Goal: Task Accomplishment & Management: Complete application form

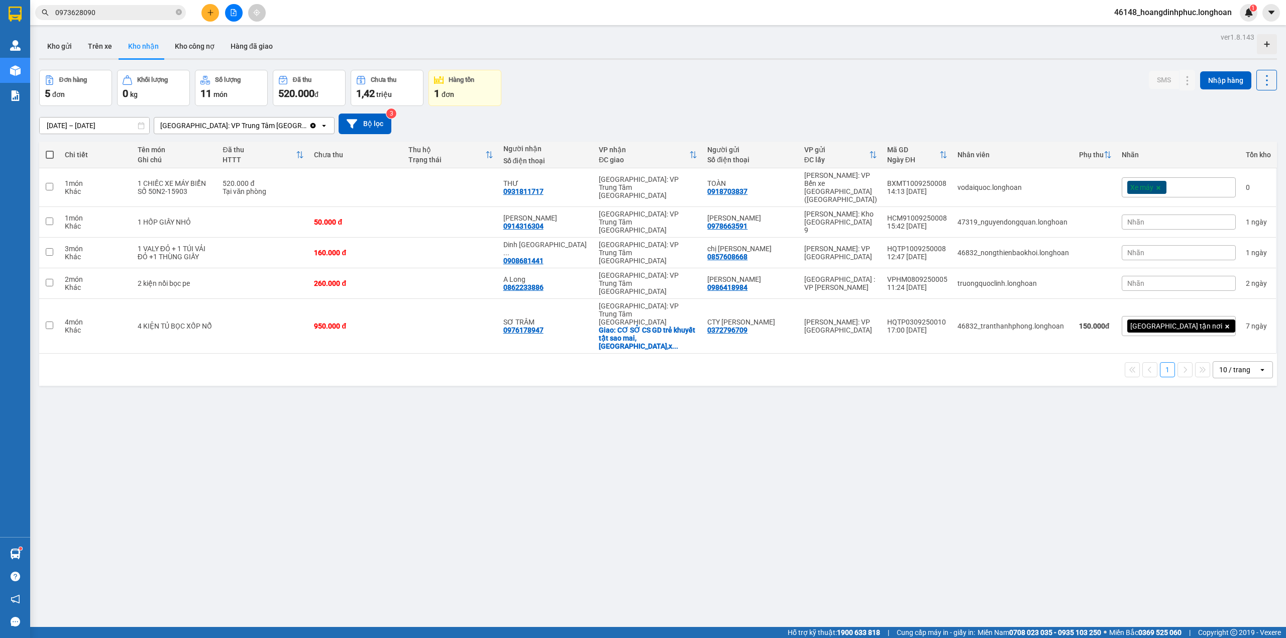
click at [203, 12] on button at bounding box center [210, 13] width 18 height 18
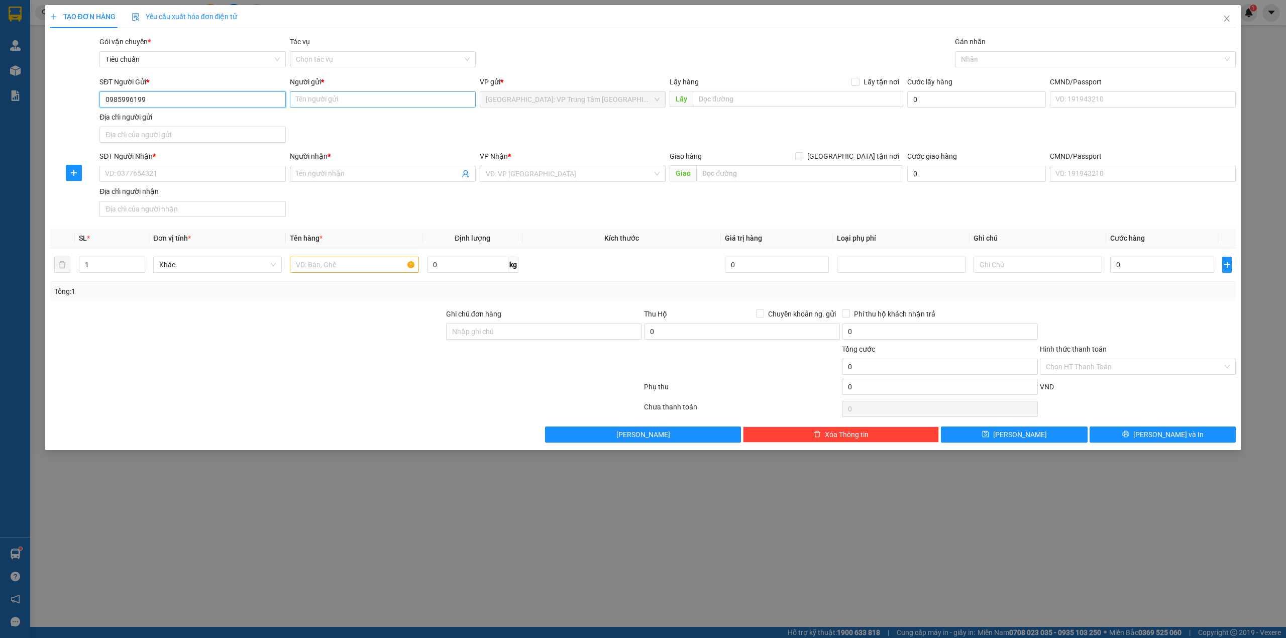
type input "0985996199"
click at [360, 105] on input "Người gửi *" at bounding box center [383, 99] width 186 height 16
type input "Chị Tú"
click at [523, 116] on div "SĐT Người Gửi * 0985996199 Người gửi * Chị Tú VP gửi * [GEOGRAPHIC_DATA]: VP [G…" at bounding box center [667, 111] width 1140 height 70
click at [240, 174] on input "SĐT Người Nhận *" at bounding box center [192, 174] width 186 height 16
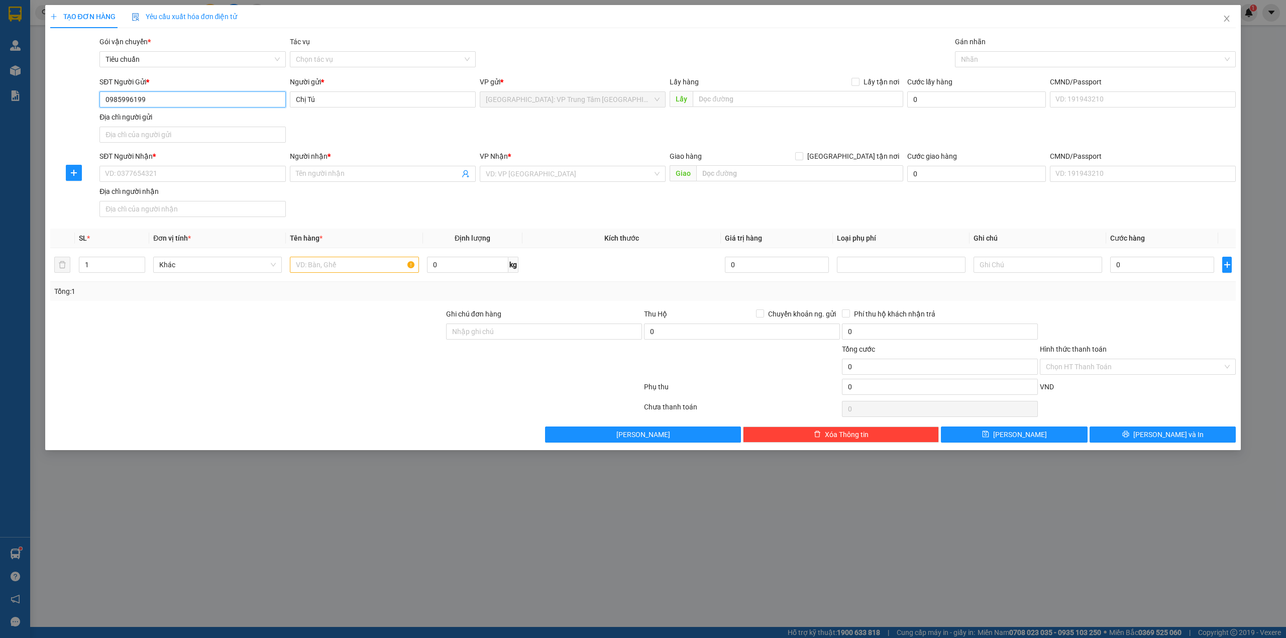
drag, startPoint x: 160, startPoint y: 105, endPoint x: 105, endPoint y: 105, distance: 55.3
click at [105, 105] on input "0985996199" at bounding box center [192, 99] width 186 height 16
click at [174, 171] on input "SĐT Người Nhận *" at bounding box center [192, 174] width 186 height 16
paste input "0985996199"
type input "0985996199"
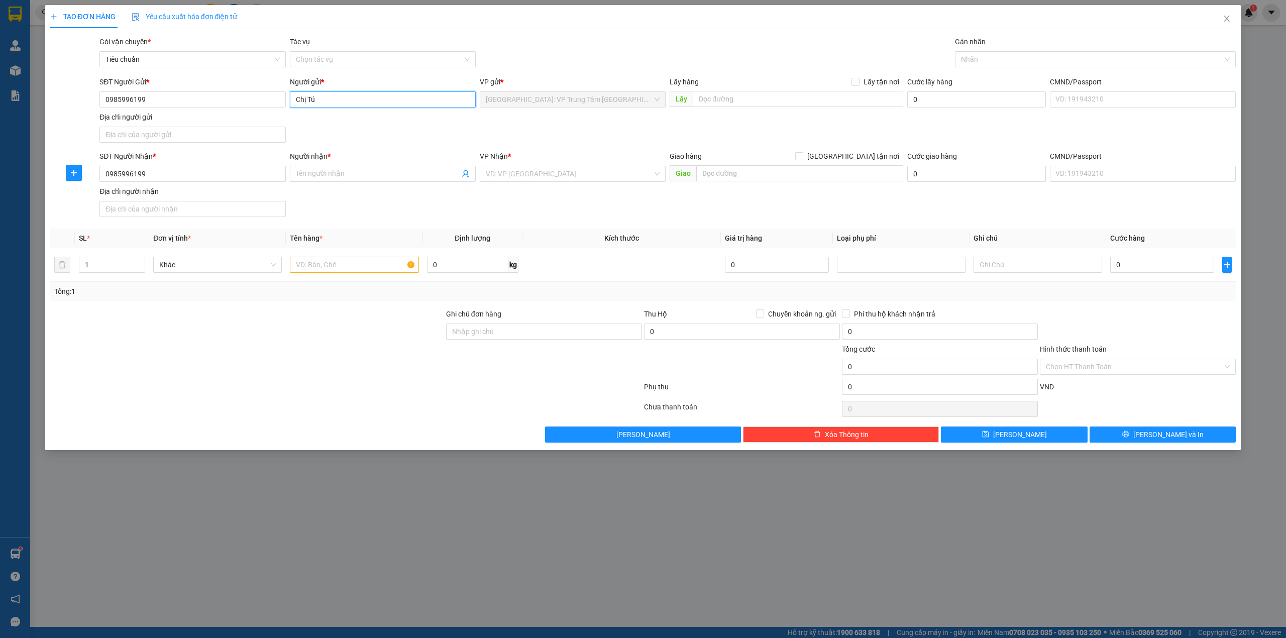
drag, startPoint x: 340, startPoint y: 103, endPoint x: 290, endPoint y: 102, distance: 49.7
click at [290, 102] on input "Chị Tú" at bounding box center [383, 99] width 186 height 16
click at [534, 212] on div "SĐT Người Nhận * 0985996199 Người nhận * Tên người nhận VP Nhận * VD: VP [GEOGR…" at bounding box center [667, 186] width 1140 height 70
click at [366, 177] on input "Người nhận *" at bounding box center [378, 173] width 164 height 11
paste input "Chị Tú"
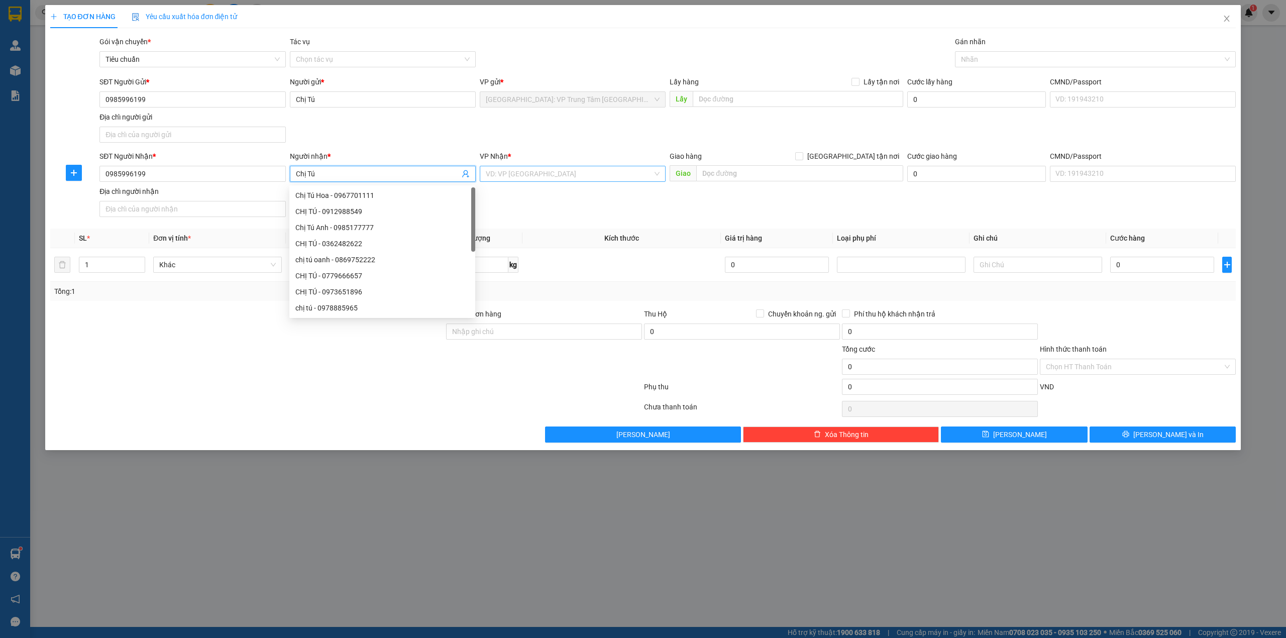
type input "Chị Tú"
click at [523, 179] on input "search" at bounding box center [569, 173] width 167 height 15
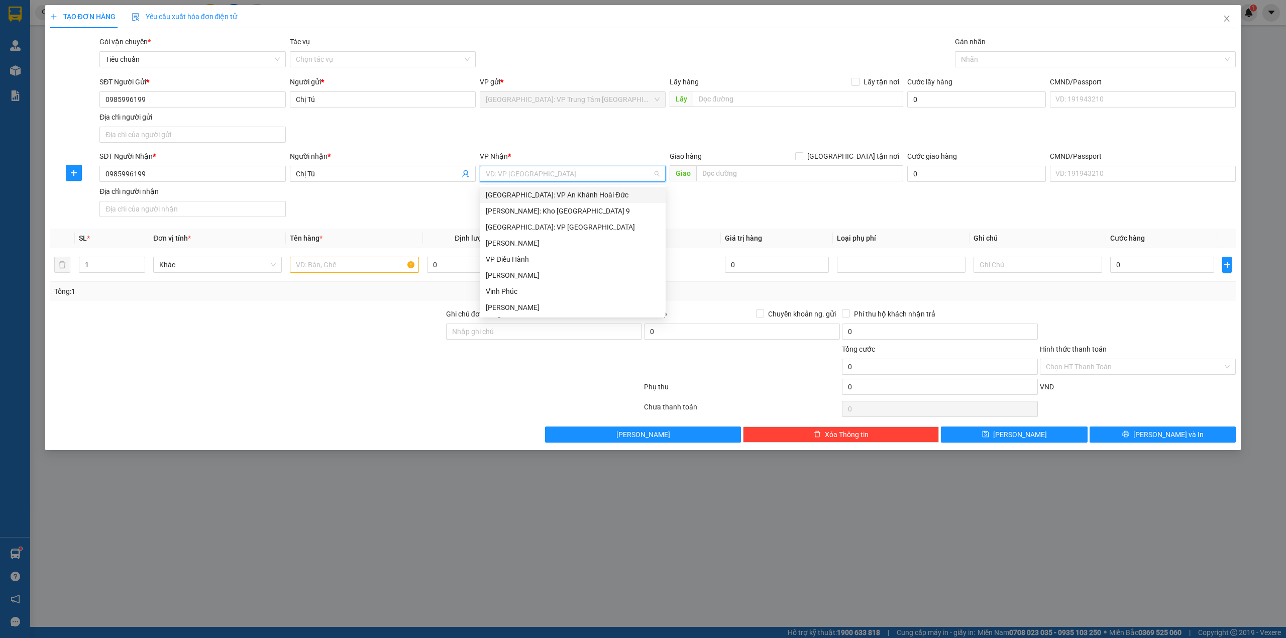
click at [585, 133] on div "SĐT Người Gửi * 0985996199 Người gửi * Chị Tú VP gửi * [GEOGRAPHIC_DATA]: VP [G…" at bounding box center [667, 111] width 1140 height 70
click at [547, 175] on input "search" at bounding box center [569, 173] width 167 height 15
type input "binh"
click at [525, 238] on div "[PERSON_NAME]: VP [PERSON_NAME]" at bounding box center [573, 243] width 174 height 11
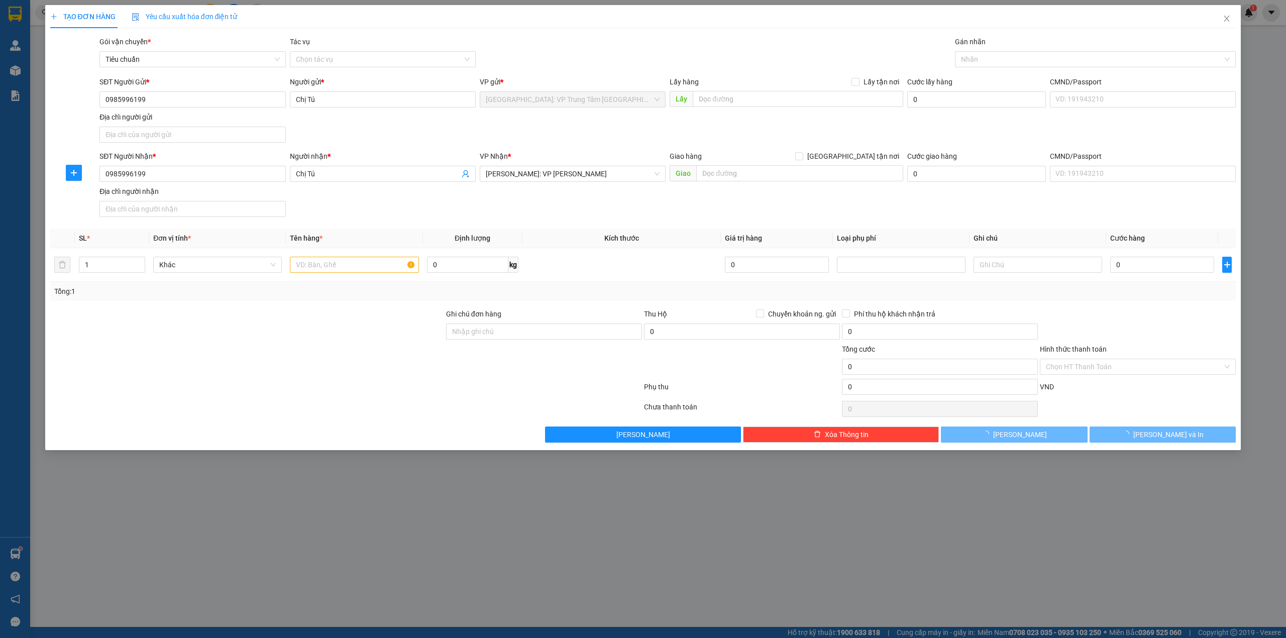
click at [579, 125] on div "SĐT Người Gửi * 0985996199 Người gửi * Chị Tú VP gửi * [GEOGRAPHIC_DATA]: VP [G…" at bounding box center [667, 111] width 1140 height 70
click at [379, 262] on input "text" at bounding box center [354, 265] width 129 height 16
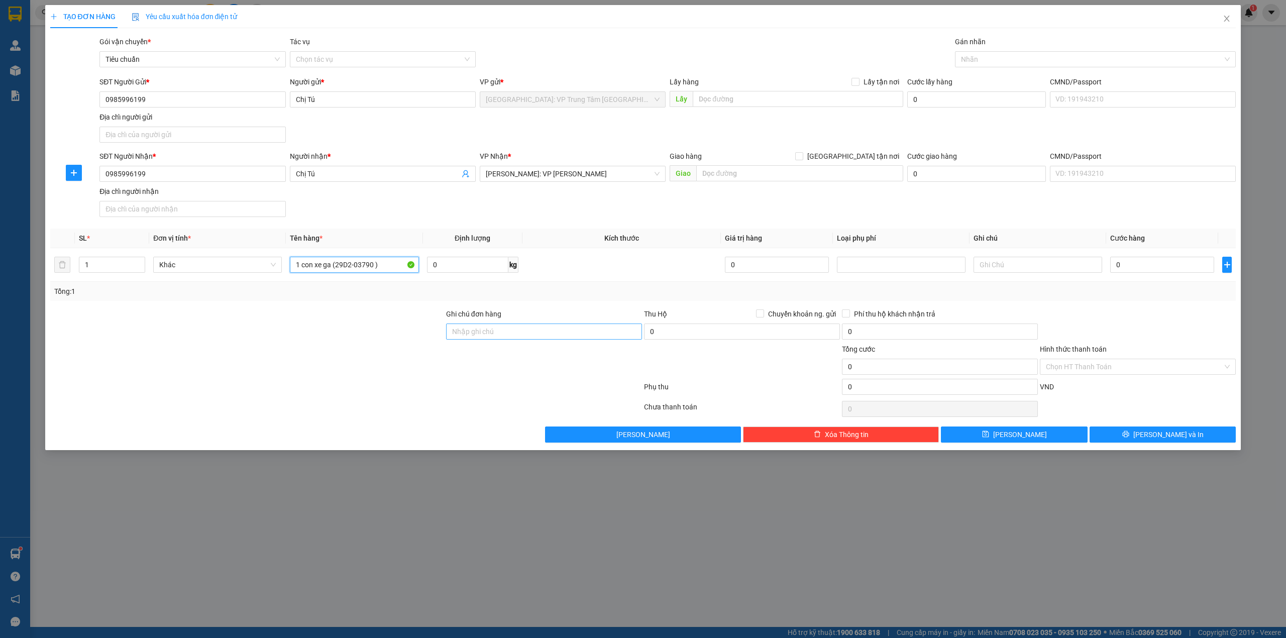
type input "1 con xe ga (29D2-03790 )"
click at [463, 335] on input "Ghi chú đơn hàng" at bounding box center [544, 332] width 196 height 16
type input "1 chìa khóa + 0 cavet"
click at [971, 62] on div at bounding box center [1091, 59] width 266 height 12
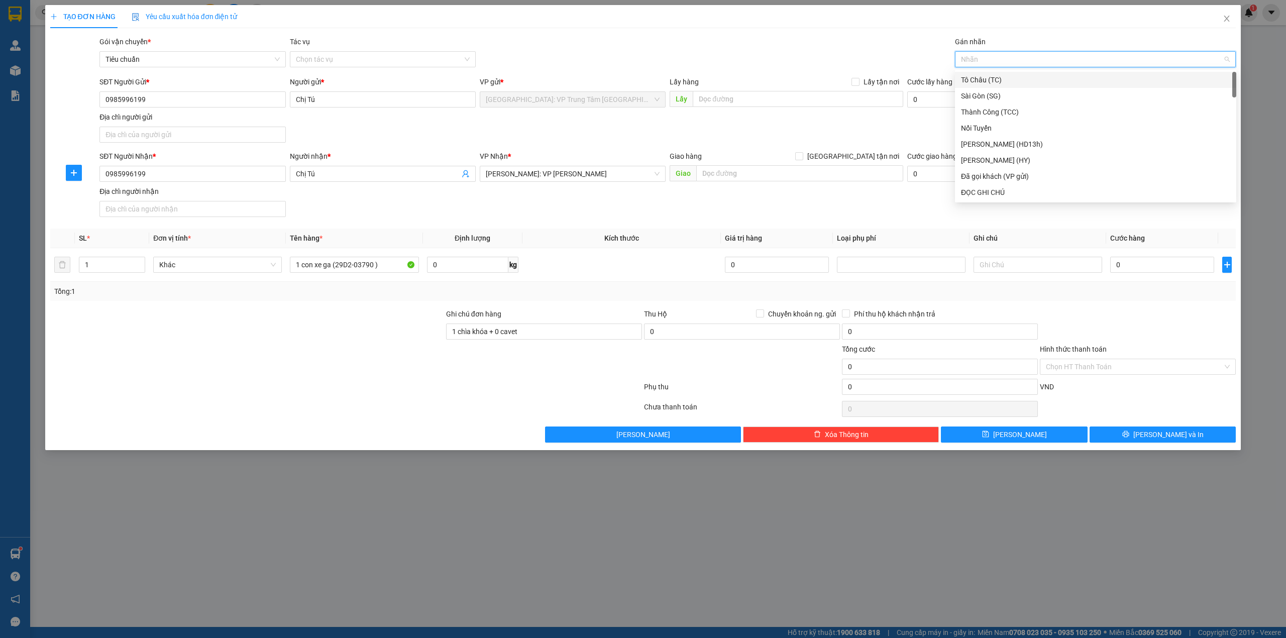
click at [809, 129] on div "SĐT Người Gửi * 0985996199 Người gửi * Chị Tú VP gửi * [GEOGRAPHIC_DATA]: VP [G…" at bounding box center [667, 111] width 1140 height 70
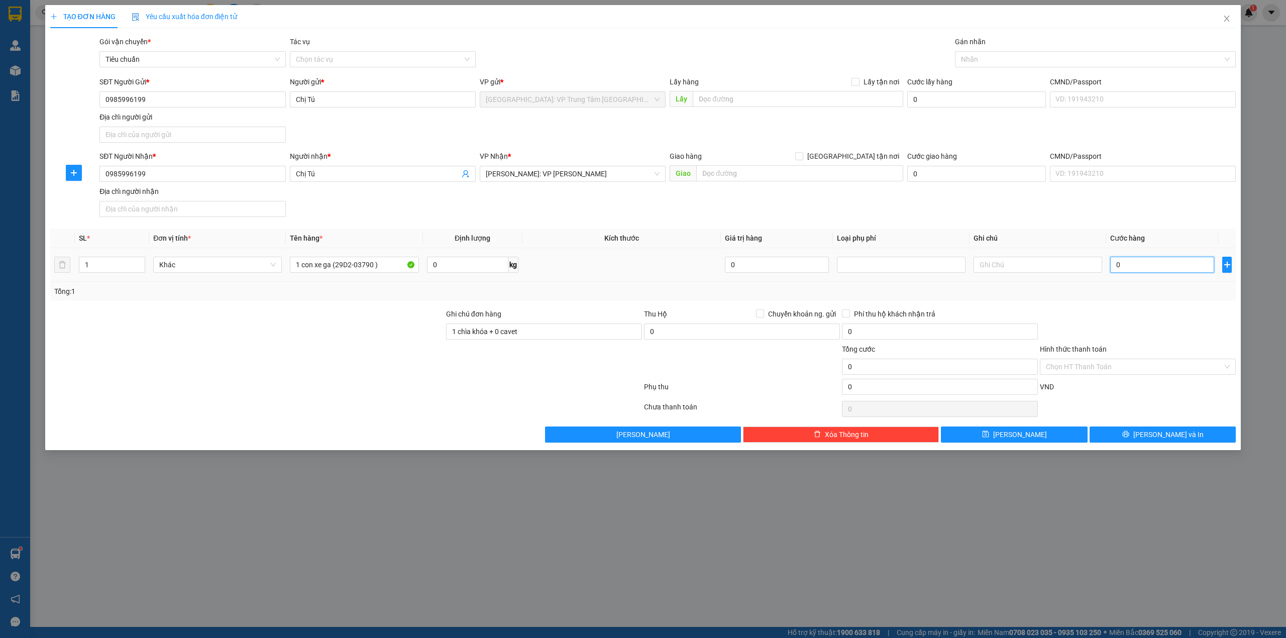
click at [1137, 266] on input "0" at bounding box center [1162, 265] width 104 height 16
type input "5"
type input "52"
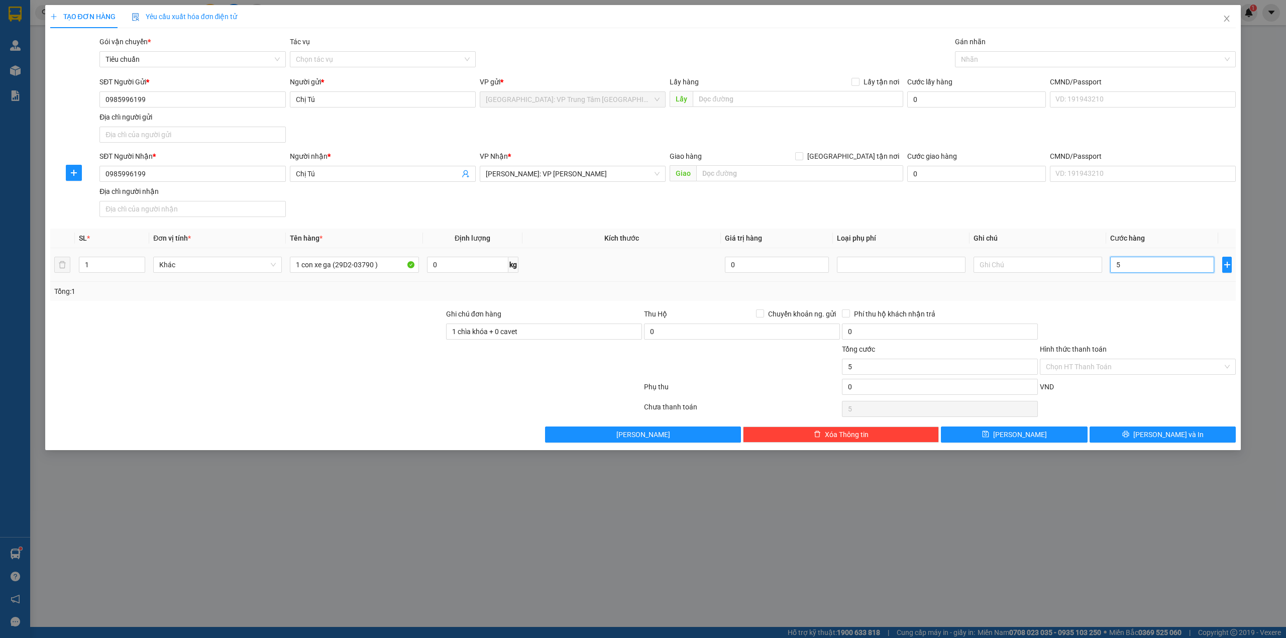
type input "52"
type input "520"
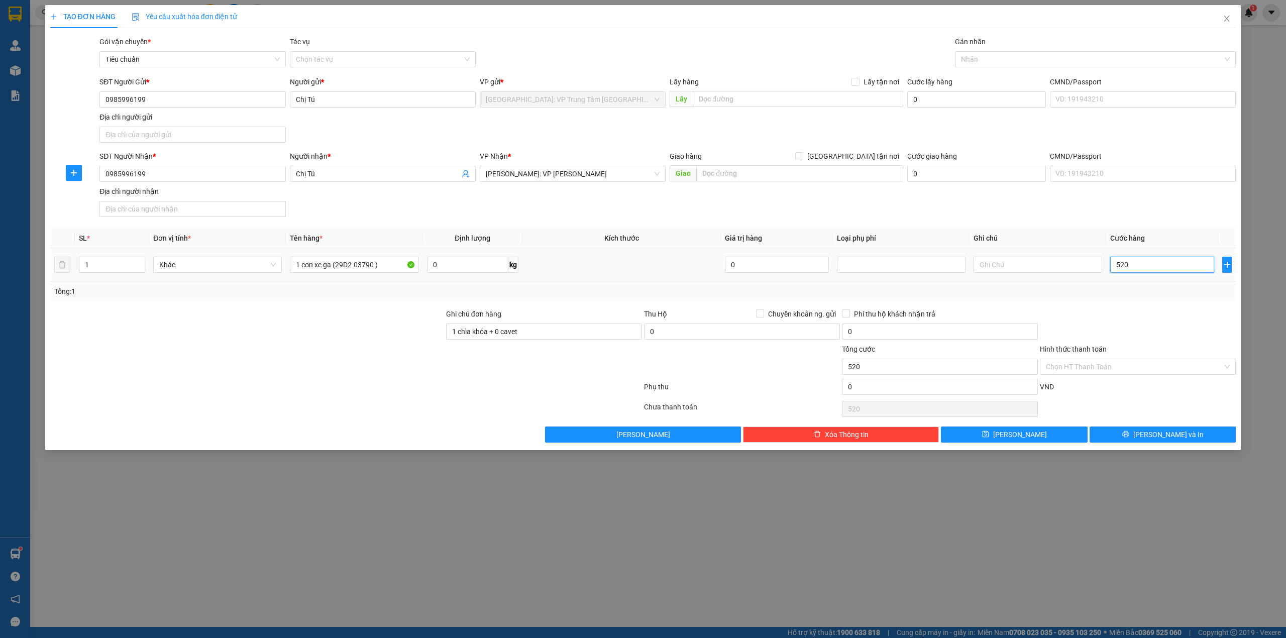
type input "5.200"
type input "52.000"
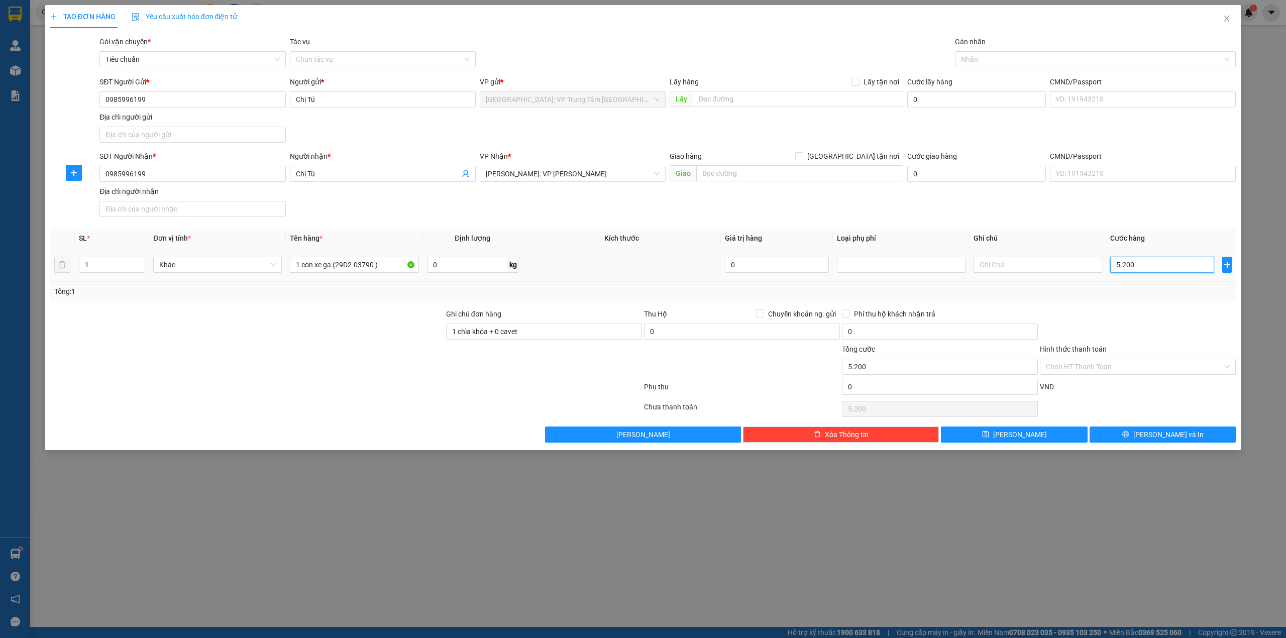
type input "52.000"
type input "520.000"
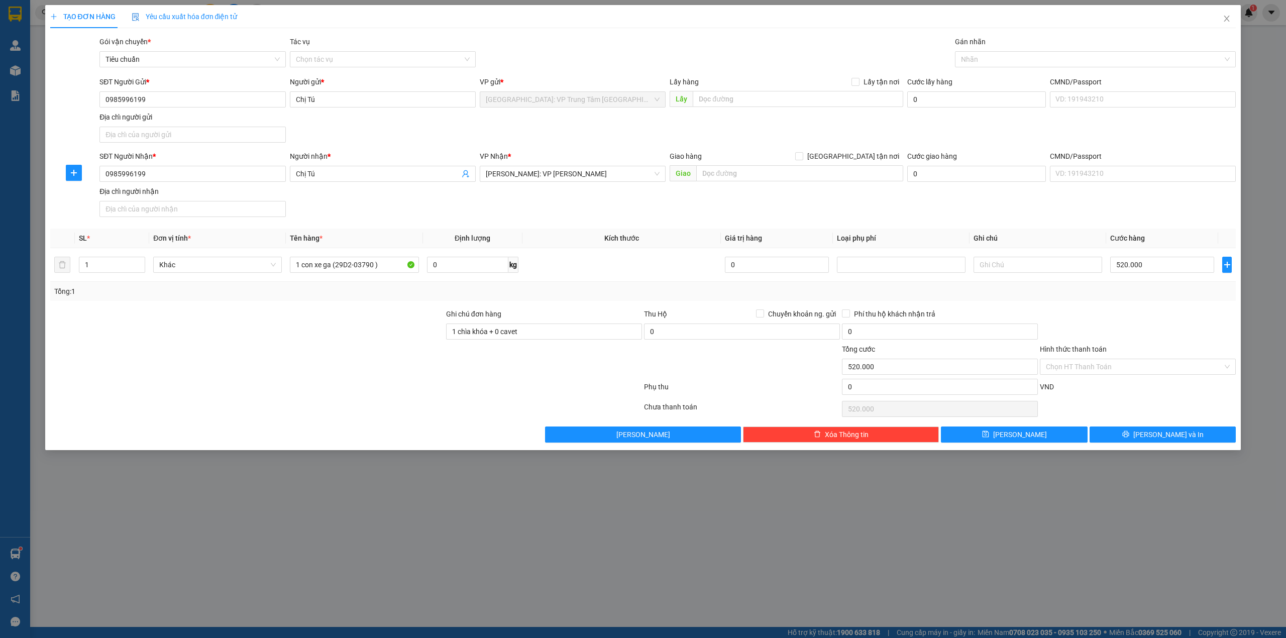
click at [1064, 318] on div at bounding box center [1138, 325] width 198 height 35
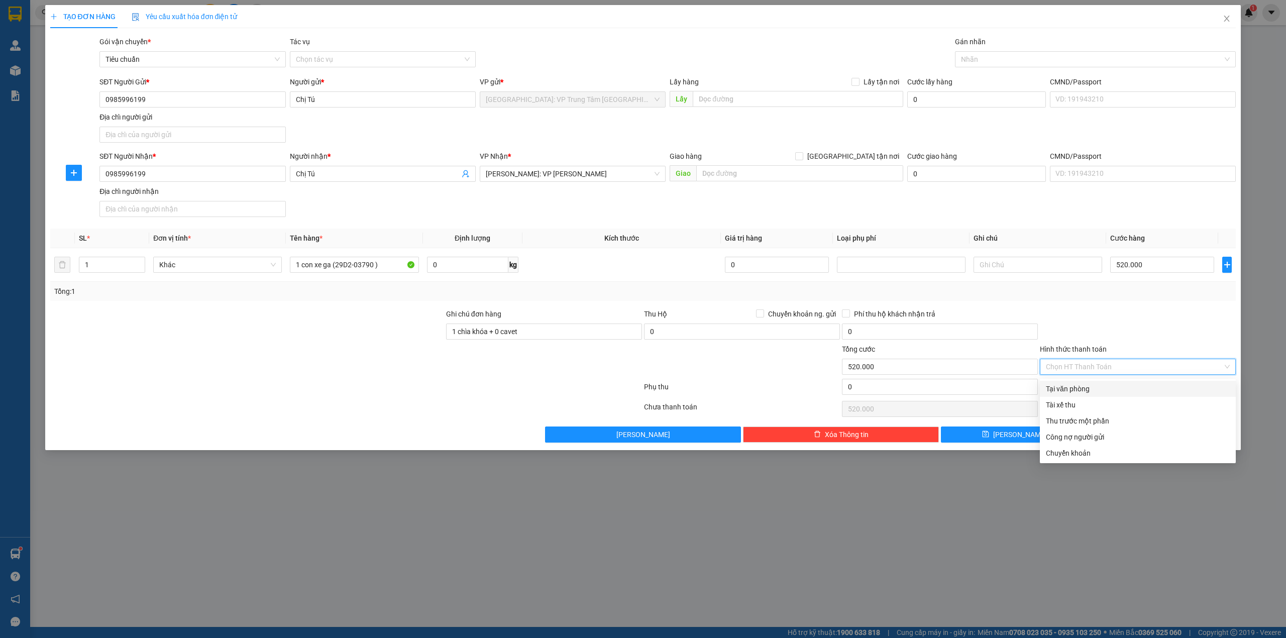
click at [1160, 364] on input "Hình thức thanh toán" at bounding box center [1134, 366] width 177 height 15
click at [1119, 389] on div "Tại văn phòng" at bounding box center [1138, 388] width 184 height 11
type input "0"
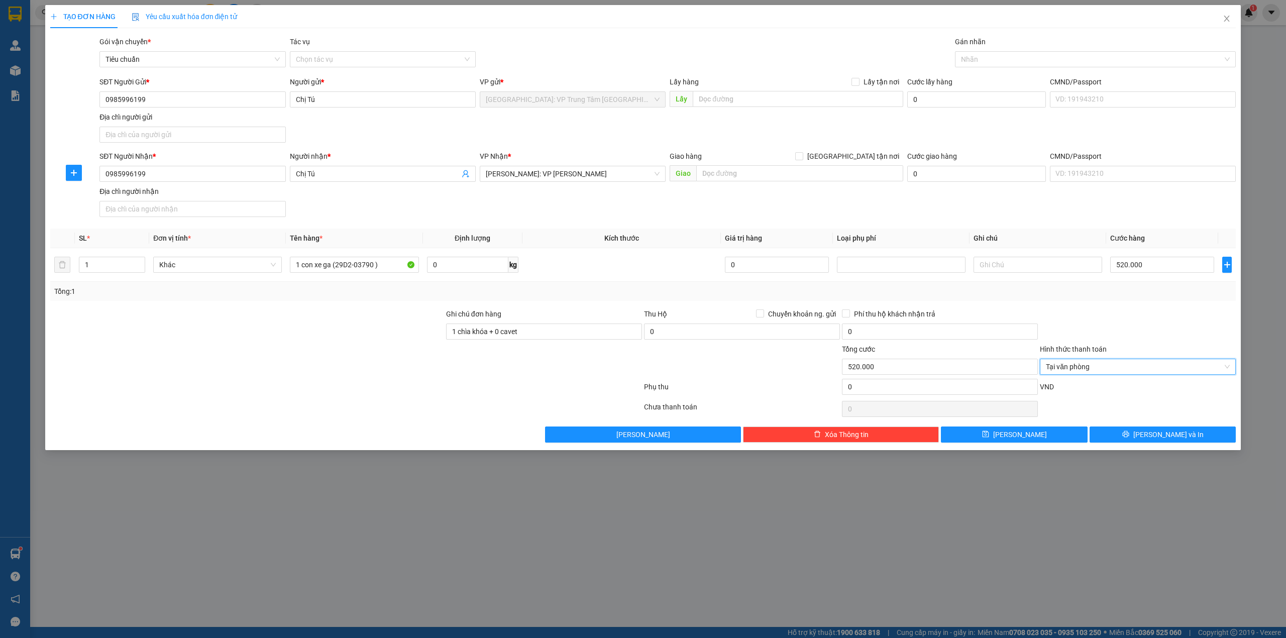
click at [1106, 335] on div at bounding box center [1138, 325] width 198 height 35
click at [1130, 431] on button "[PERSON_NAME] và In" at bounding box center [1163, 435] width 147 height 16
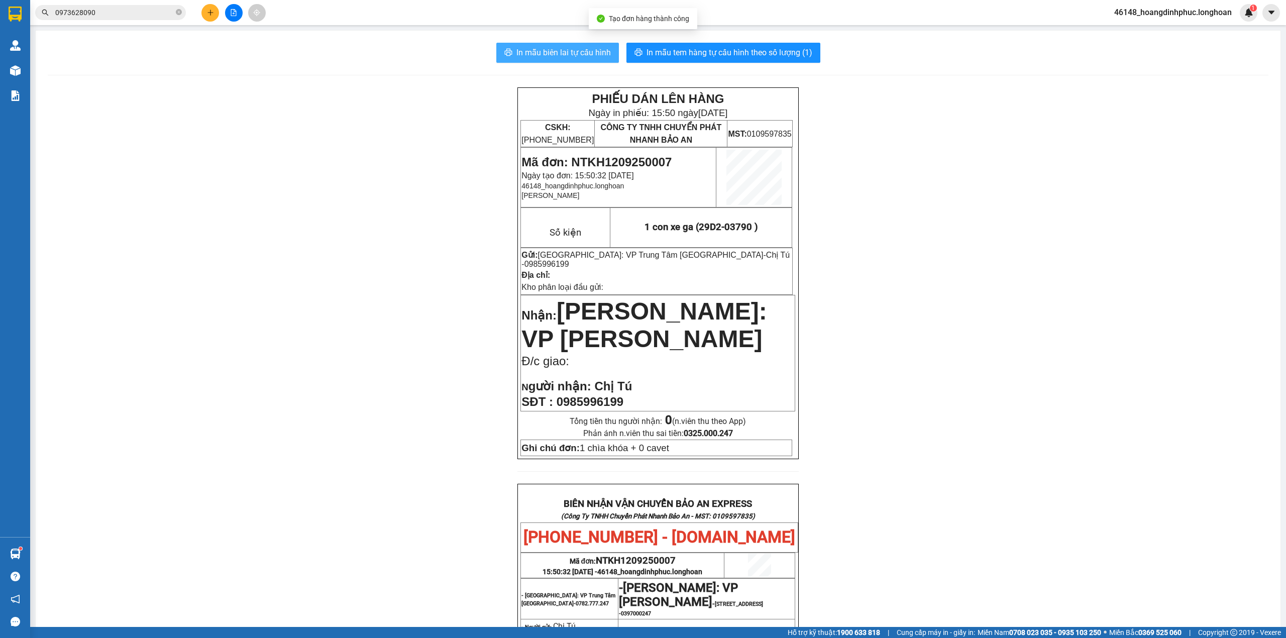
click at [563, 51] on span "In mẫu biên lai tự cấu hình" at bounding box center [563, 52] width 94 height 13
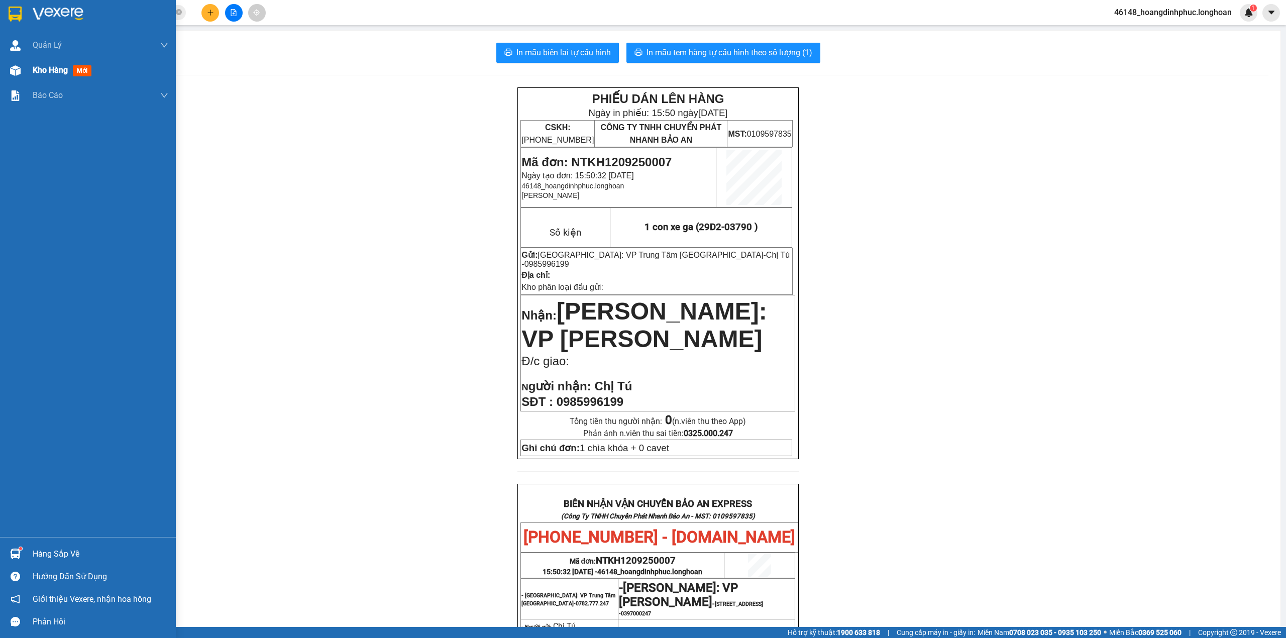
click at [12, 68] on img at bounding box center [15, 70] width 11 height 11
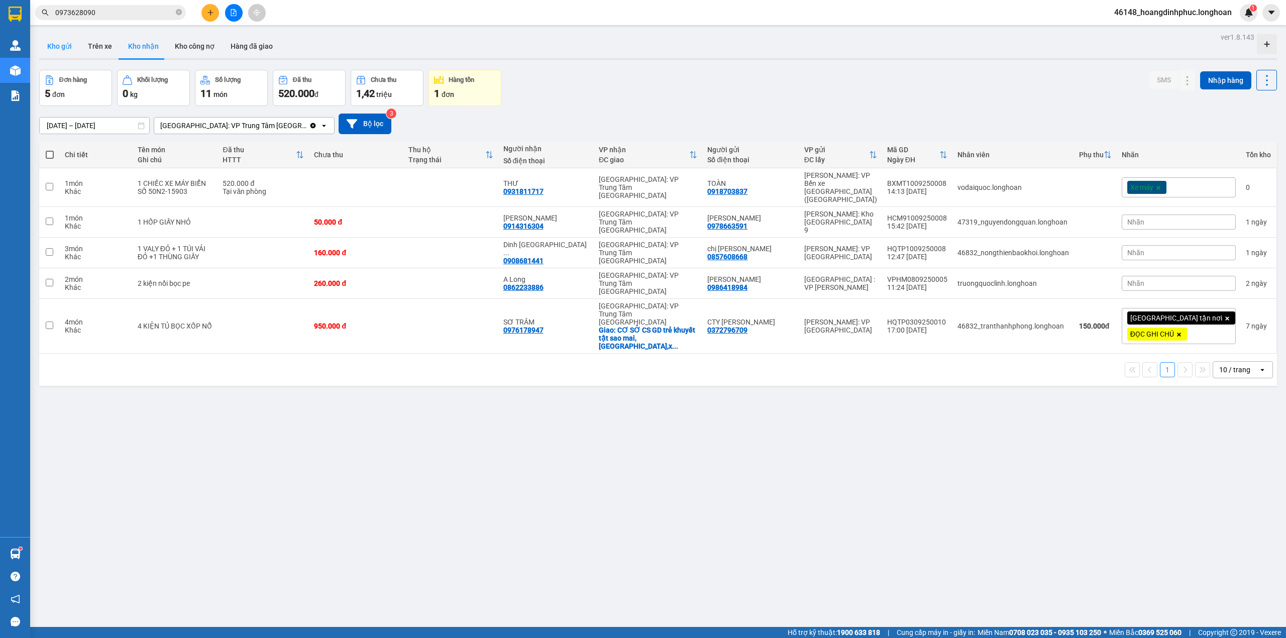
click at [66, 49] on button "Kho gửi" at bounding box center [59, 46] width 41 height 24
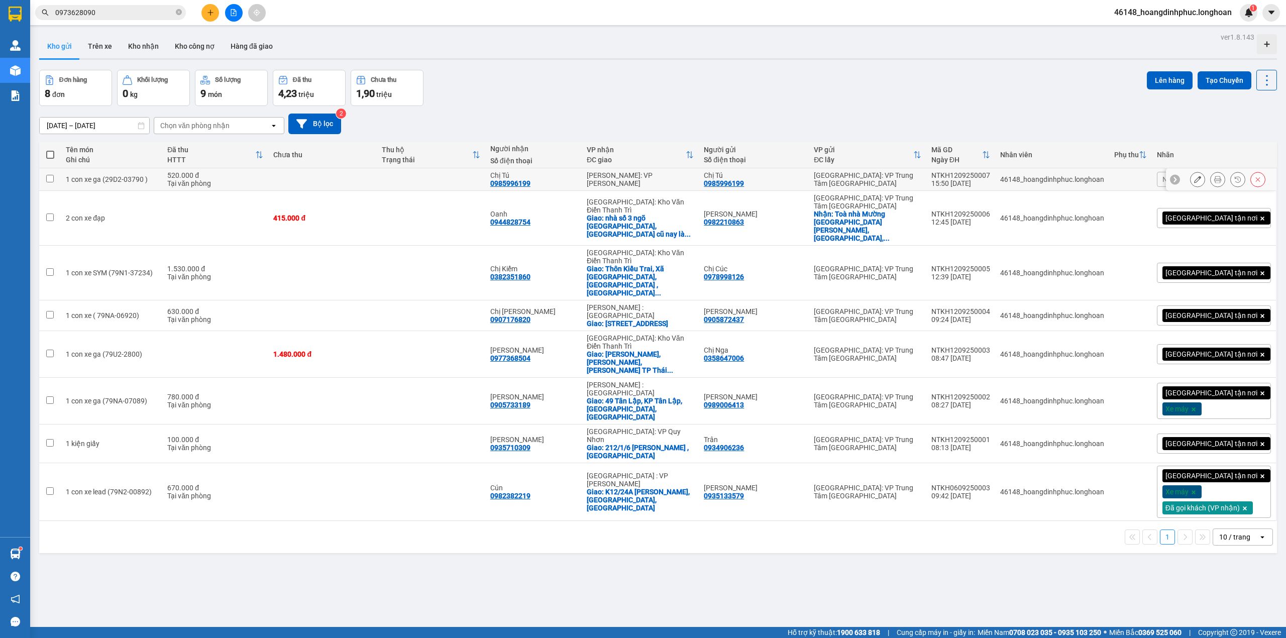
click at [1194, 181] on icon at bounding box center [1197, 179] width 7 height 7
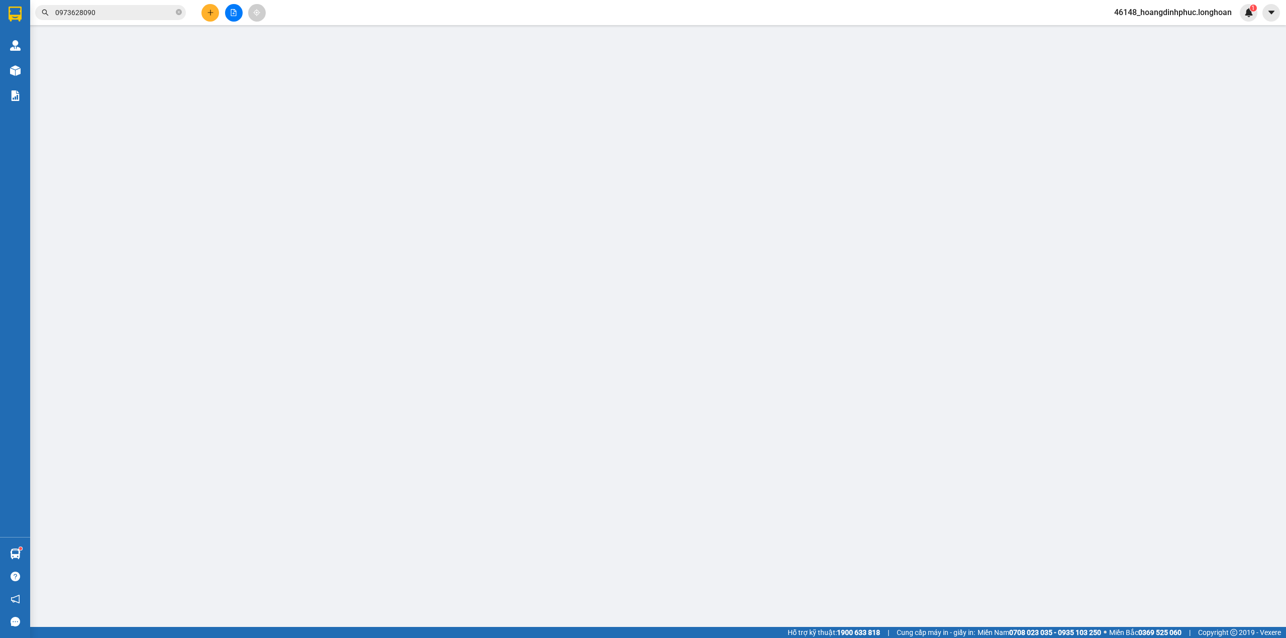
type input "0985996199"
type input "Chị Tú"
type input "0985996199"
type input "Chị Tú"
type input "1 chìa khóa + 0 cavet"
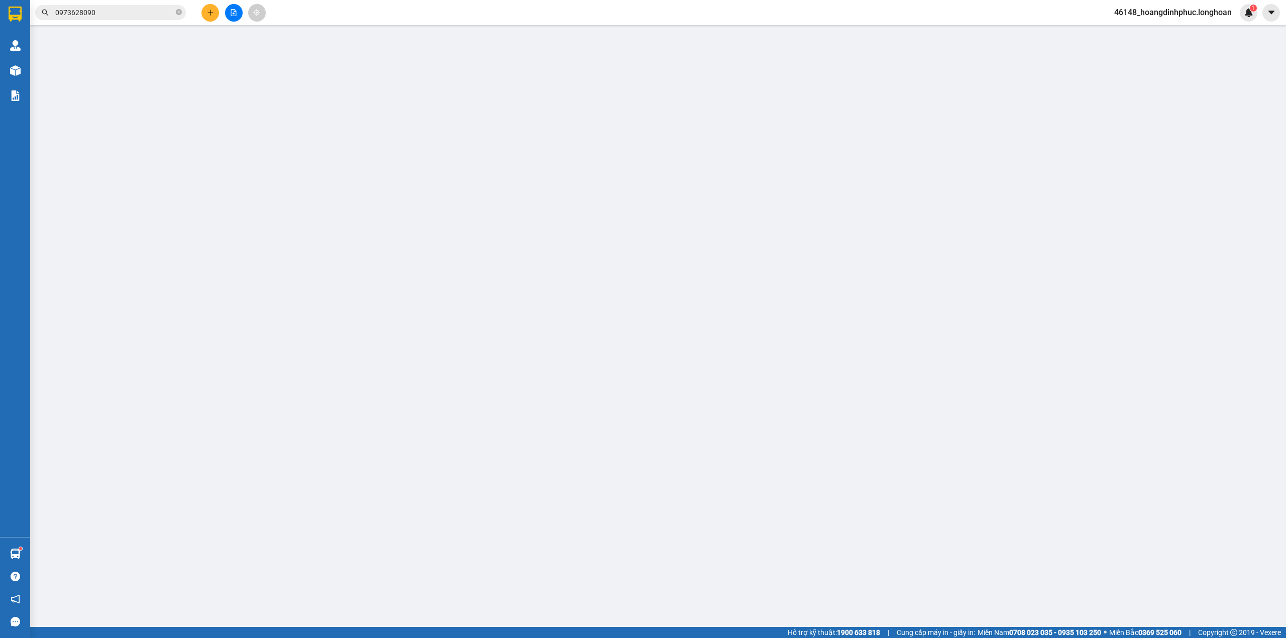
type input "520.000"
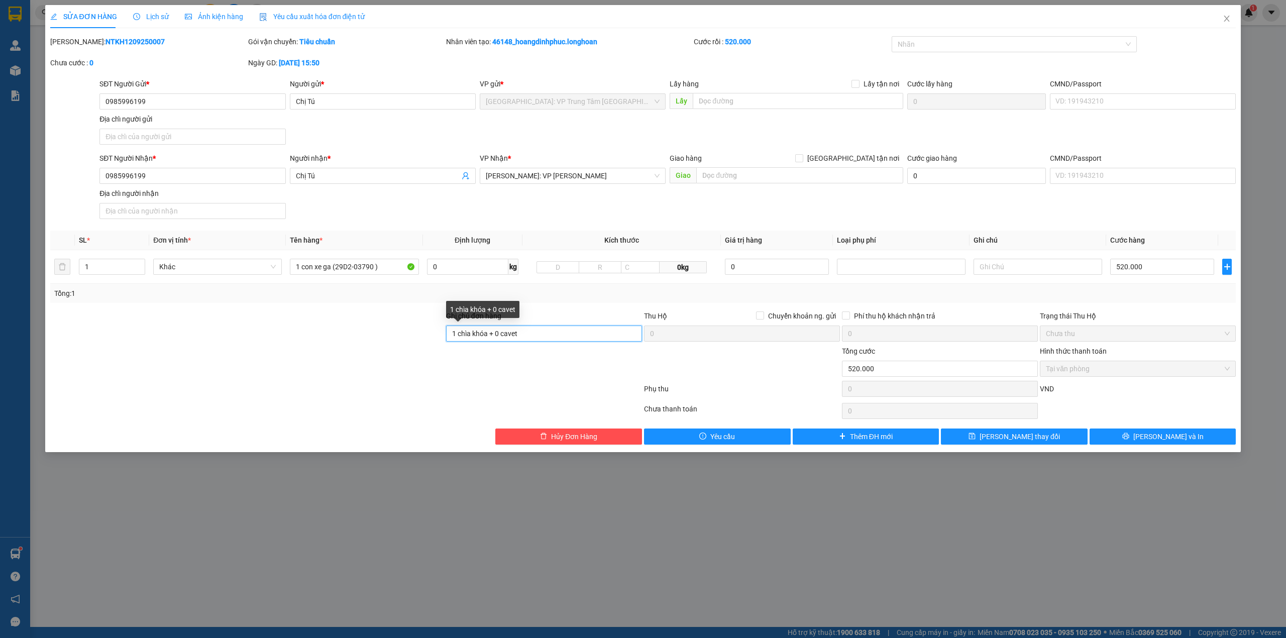
drag, startPoint x: 501, startPoint y: 336, endPoint x: 515, endPoint y: 336, distance: 13.6
click at [501, 336] on input "1 chìa khóa + 0 cavet" at bounding box center [544, 334] width 196 height 16
type input "1 chìa khóa + 1 cavet"
click at [1029, 438] on span "[PERSON_NAME] thay đổi" at bounding box center [1020, 436] width 80 height 11
